Goal: Information Seeking & Learning: Find specific fact

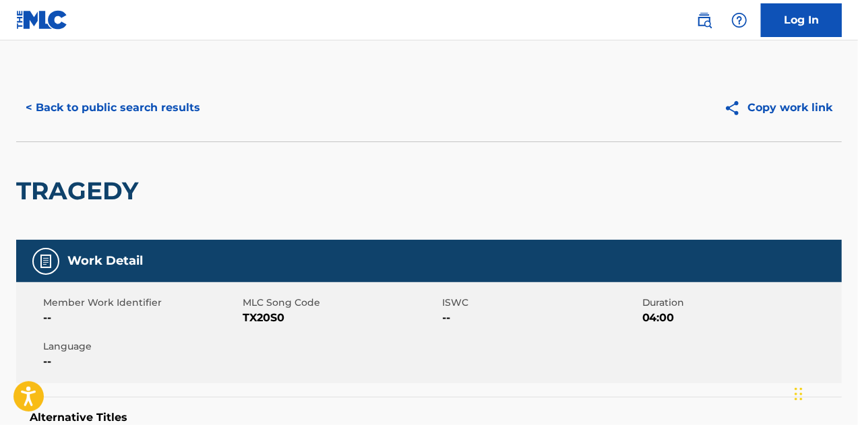
click at [150, 115] on button "< Back to public search results" at bounding box center [113, 108] width 194 height 34
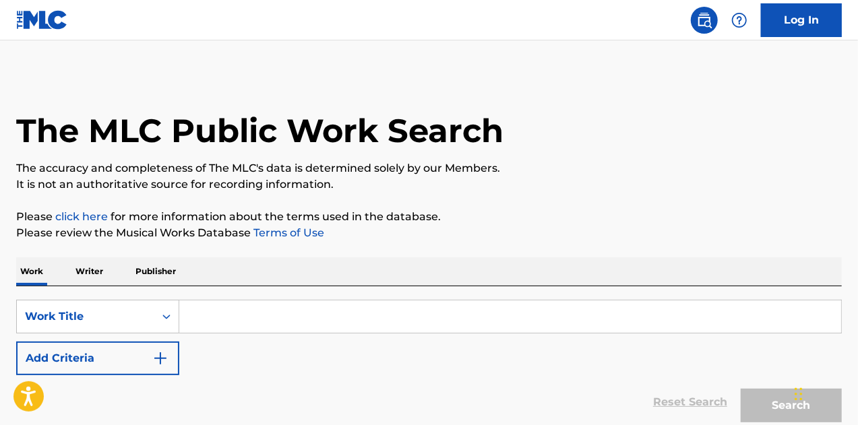
click at [245, 314] on input "Search Form" at bounding box center [510, 317] width 662 height 32
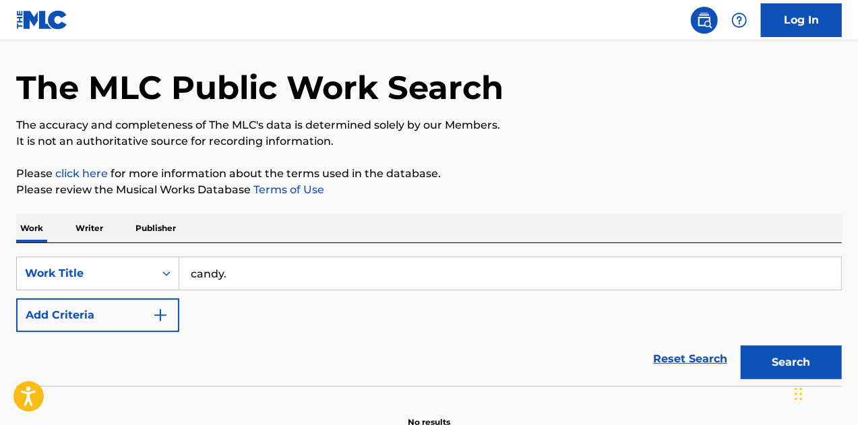
scroll to position [117, 0]
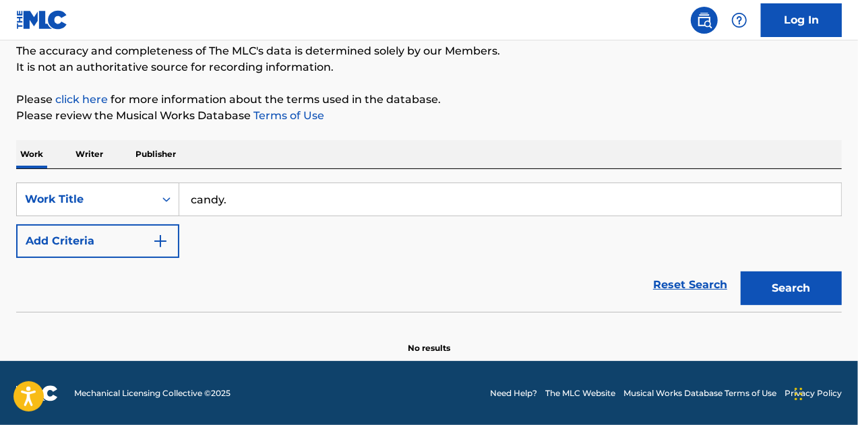
type input "candy."
click at [767, 277] on button "Search" at bounding box center [791, 289] width 101 height 34
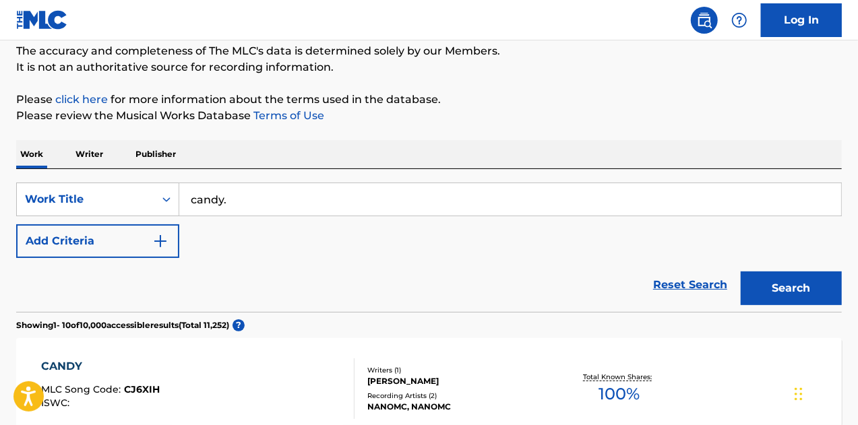
click at [138, 238] on button "Add Criteria" at bounding box center [97, 242] width 163 height 34
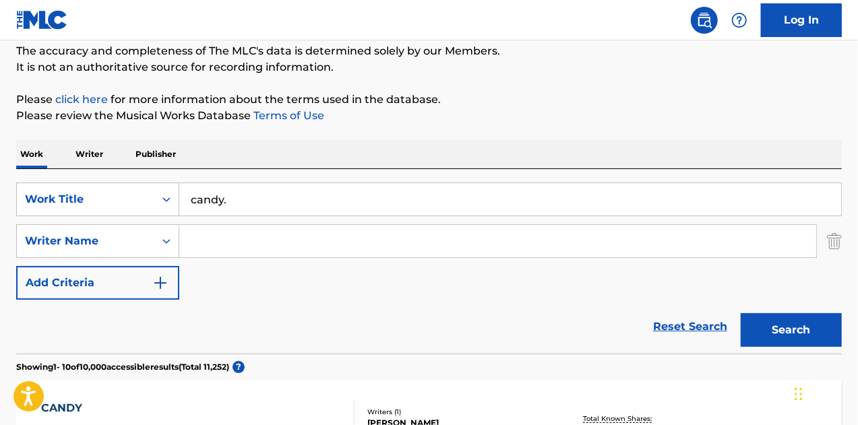
click at [234, 246] on input "Search Form" at bounding box center [497, 241] width 637 height 32
type input "roman ortiz"
click at [741, 314] on button "Search" at bounding box center [791, 331] width 101 height 34
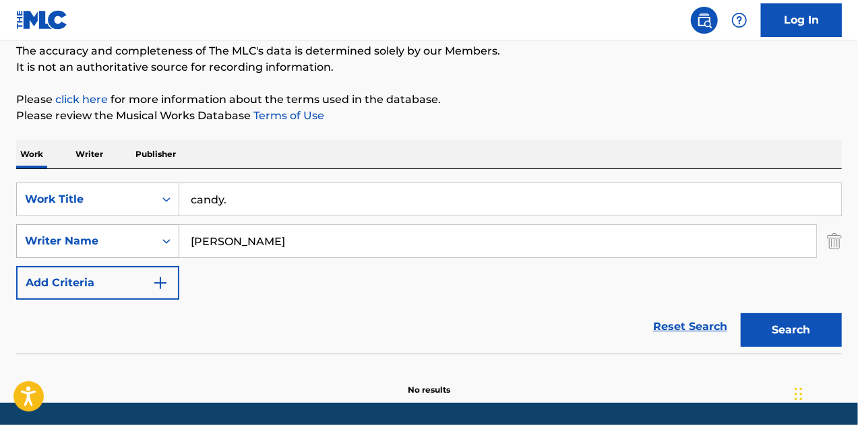
drag, startPoint x: 295, startPoint y: 202, endPoint x: 64, endPoint y: 233, distance: 233.4
click at [65, 233] on div "SearchWithCriteriaca8fc4b1-e908-4105-a1b0-7de422fa0ded Work Title candy. Search…" at bounding box center [429, 241] width 826 height 117
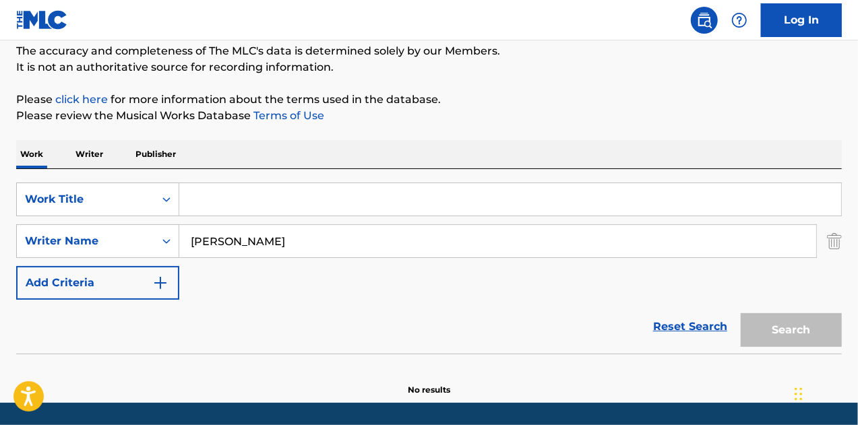
click at [769, 323] on div "Search" at bounding box center [788, 327] width 108 height 54
click at [407, 192] on input "Search Form" at bounding box center [510, 199] width 662 height 32
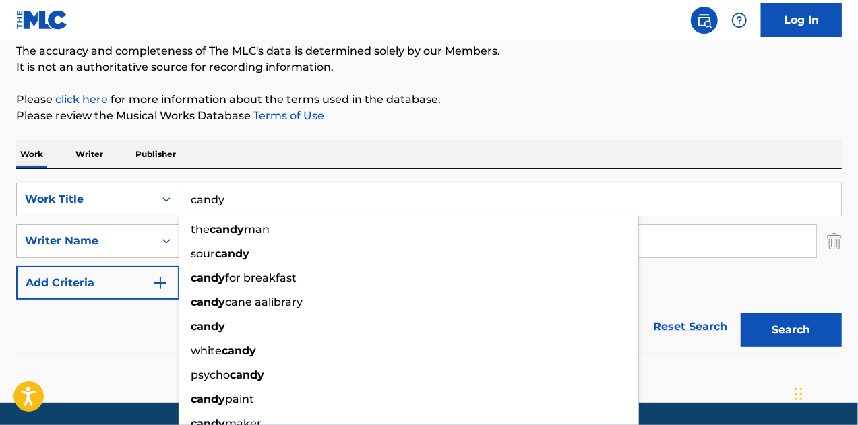
type input "candy"
click at [774, 323] on button "Search" at bounding box center [791, 331] width 101 height 34
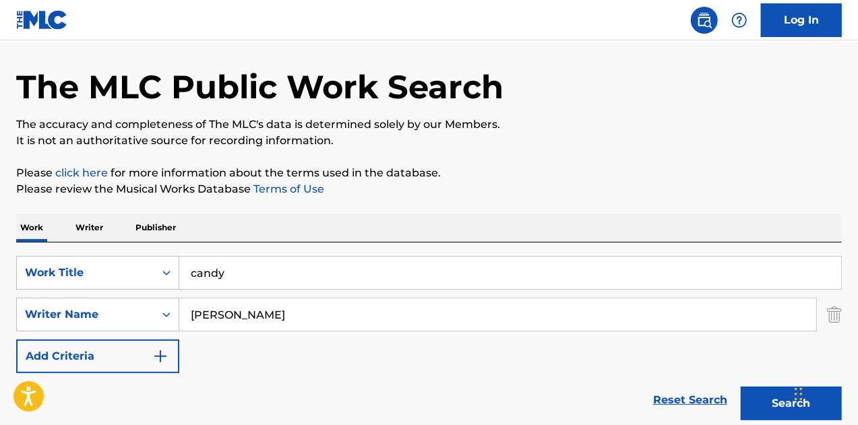
scroll to position [0, 0]
